Goal: Task Accomplishment & Management: Manage account settings

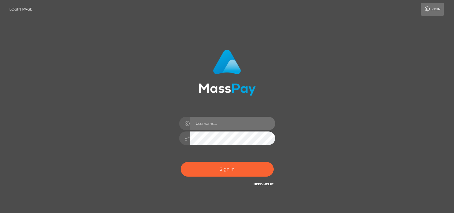
drag, startPoint x: 0, startPoint y: 0, endPoint x: 224, endPoint y: 126, distance: 257.1
click at [224, 126] on input "text" at bounding box center [232, 123] width 85 height 14
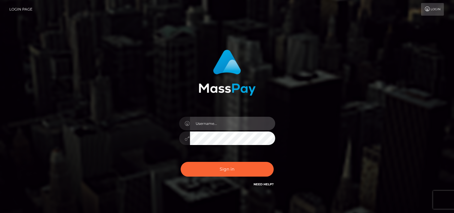
type input "tammyk.cforth"
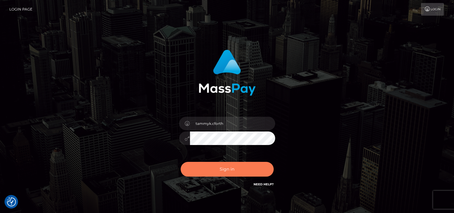
click at [232, 172] on button "Sign in" at bounding box center [227, 169] width 93 height 15
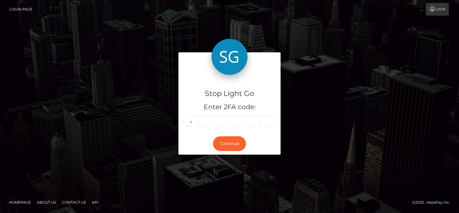
type input "8"
type input "3"
type input "1"
type input "2"
type input "1"
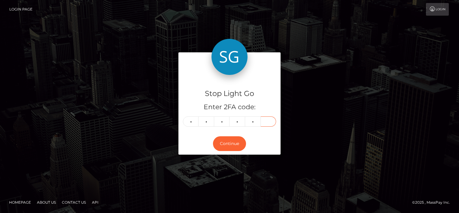
type input "7"
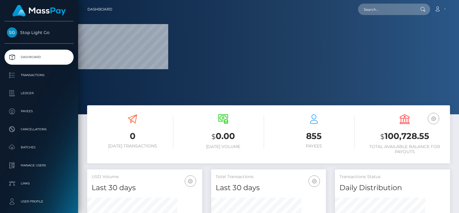
click at [234, 144] on h6 "Today Volume" at bounding box center [223, 146] width 82 height 5
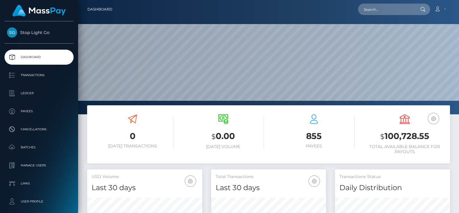
scroll to position [106, 115]
